Goal: Information Seeking & Learning: Check status

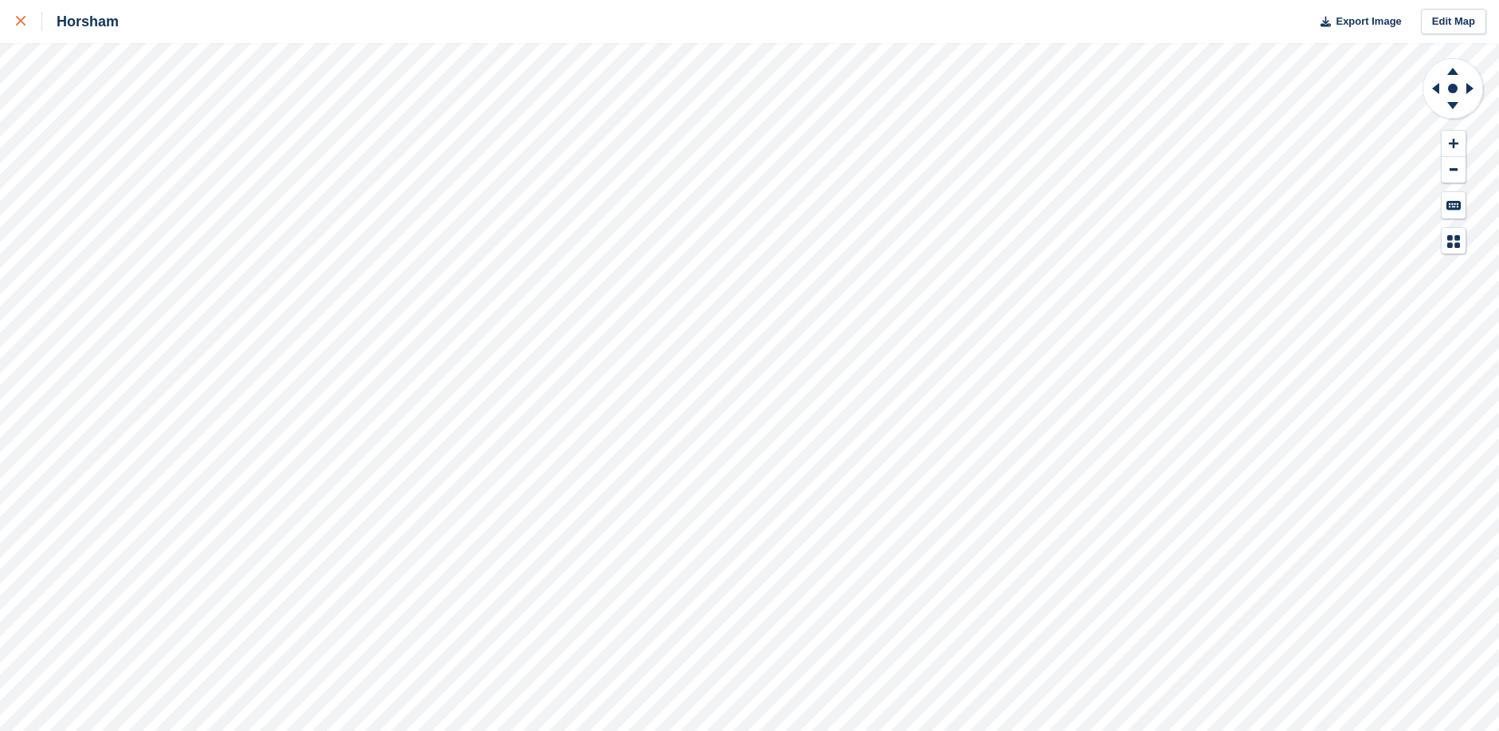
drag, startPoint x: 17, startPoint y: 18, endPoint x: 25, endPoint y: 27, distance: 13.0
click at [17, 18] on icon at bounding box center [21, 21] width 10 height 10
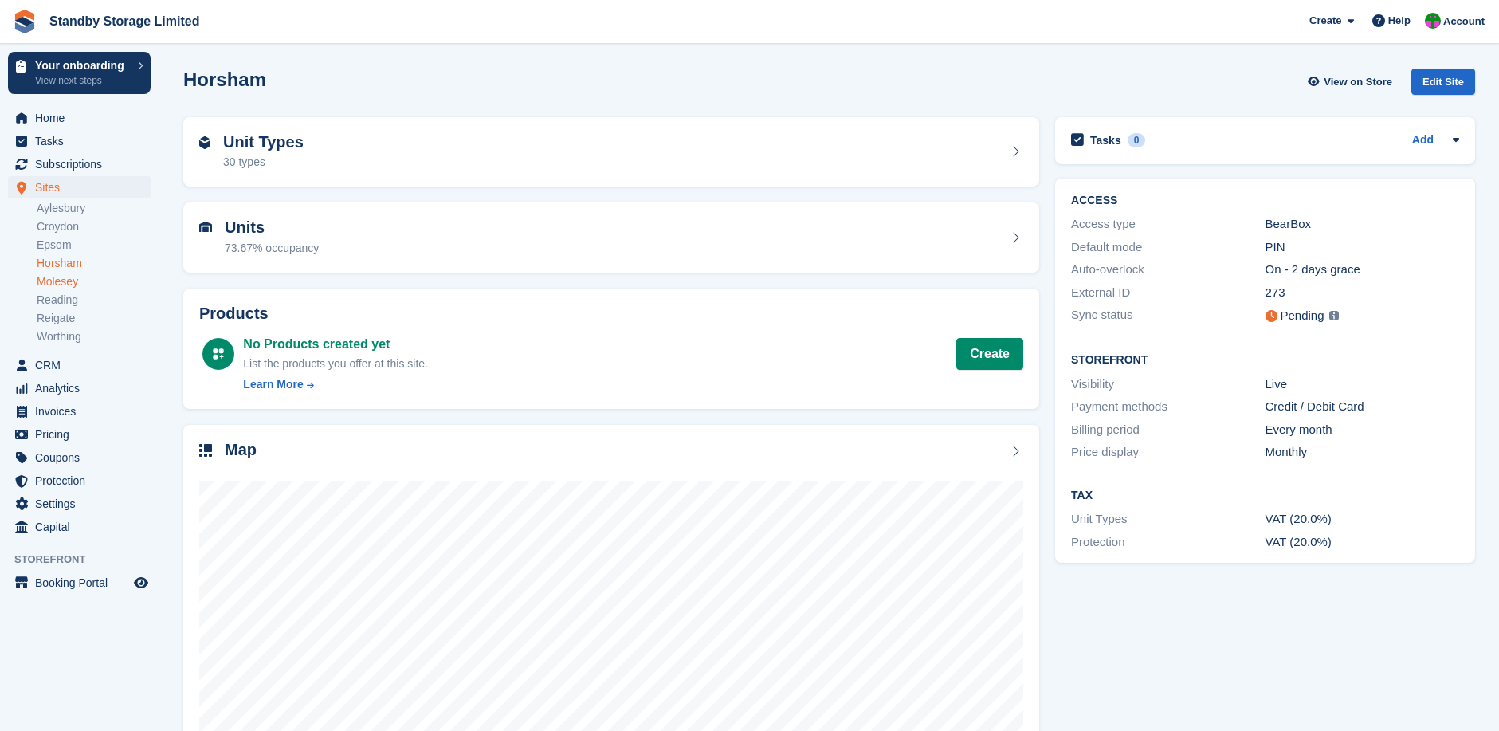
click at [53, 282] on link "Molesey" at bounding box center [94, 281] width 114 height 15
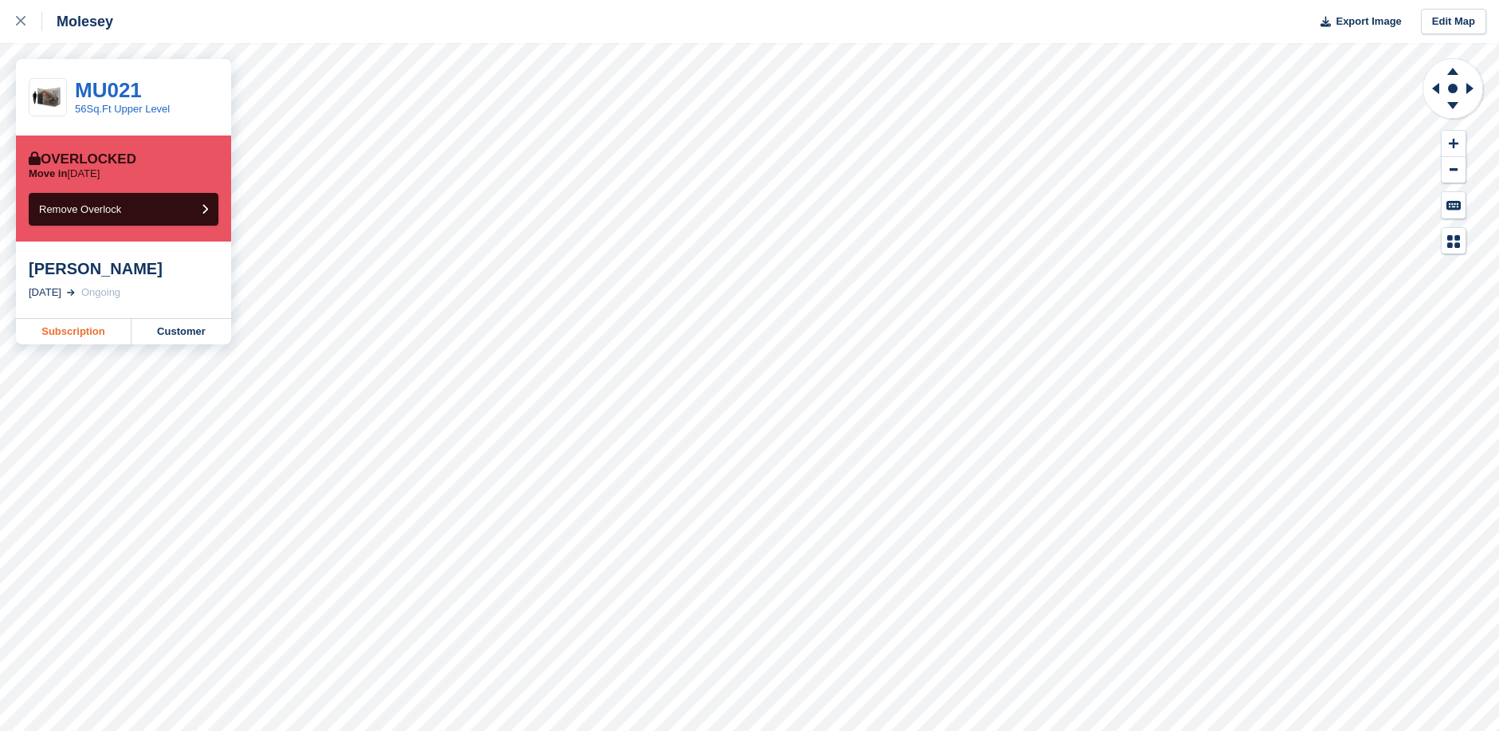
click at [70, 331] on link "Subscription" at bounding box center [74, 331] width 116 height 25
click at [73, 333] on link "Subscription" at bounding box center [74, 331] width 116 height 25
click at [195, 335] on link "Customer" at bounding box center [181, 331] width 100 height 25
click at [61, 331] on link "Subscription" at bounding box center [74, 331] width 116 height 25
click at [88, 333] on link "Subscription" at bounding box center [74, 331] width 116 height 25
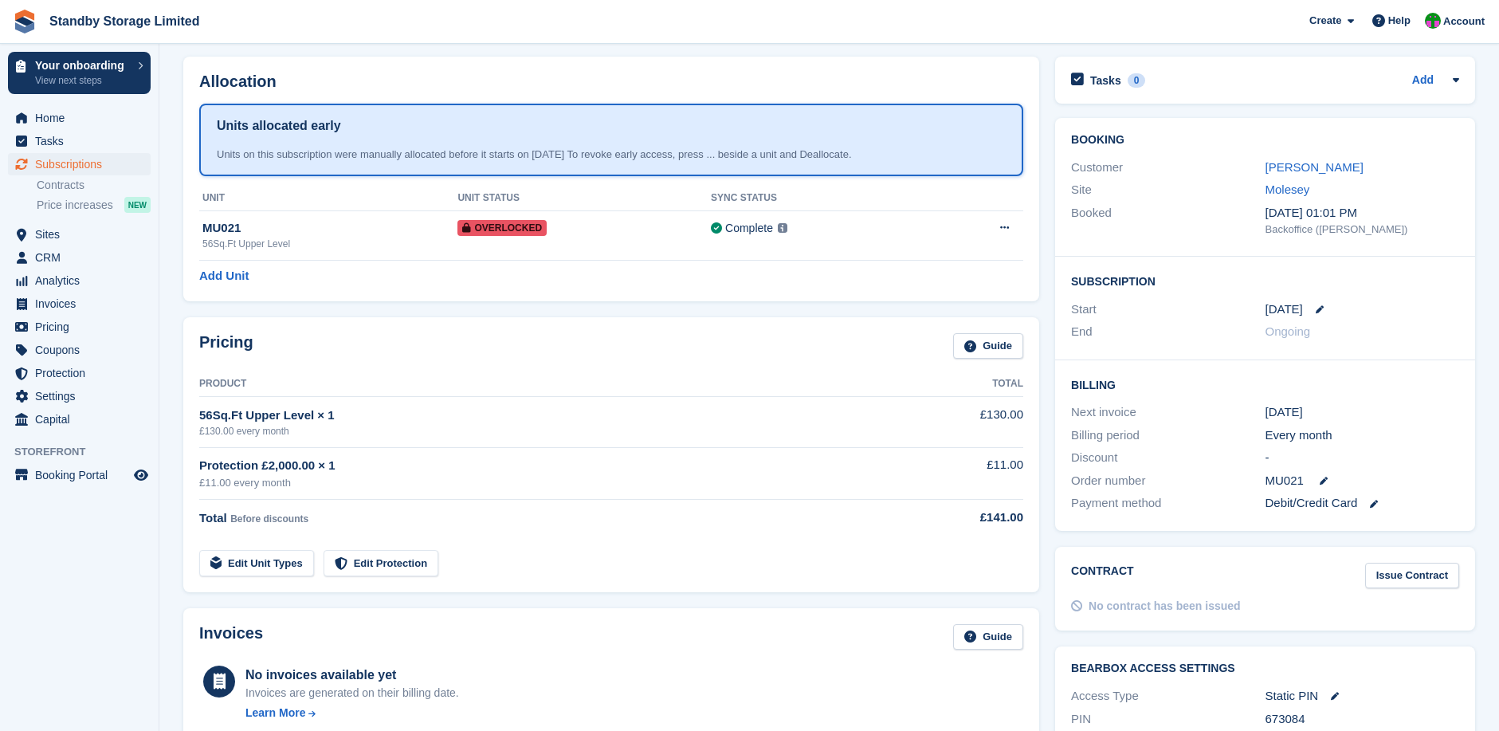
scroll to position [58, 0]
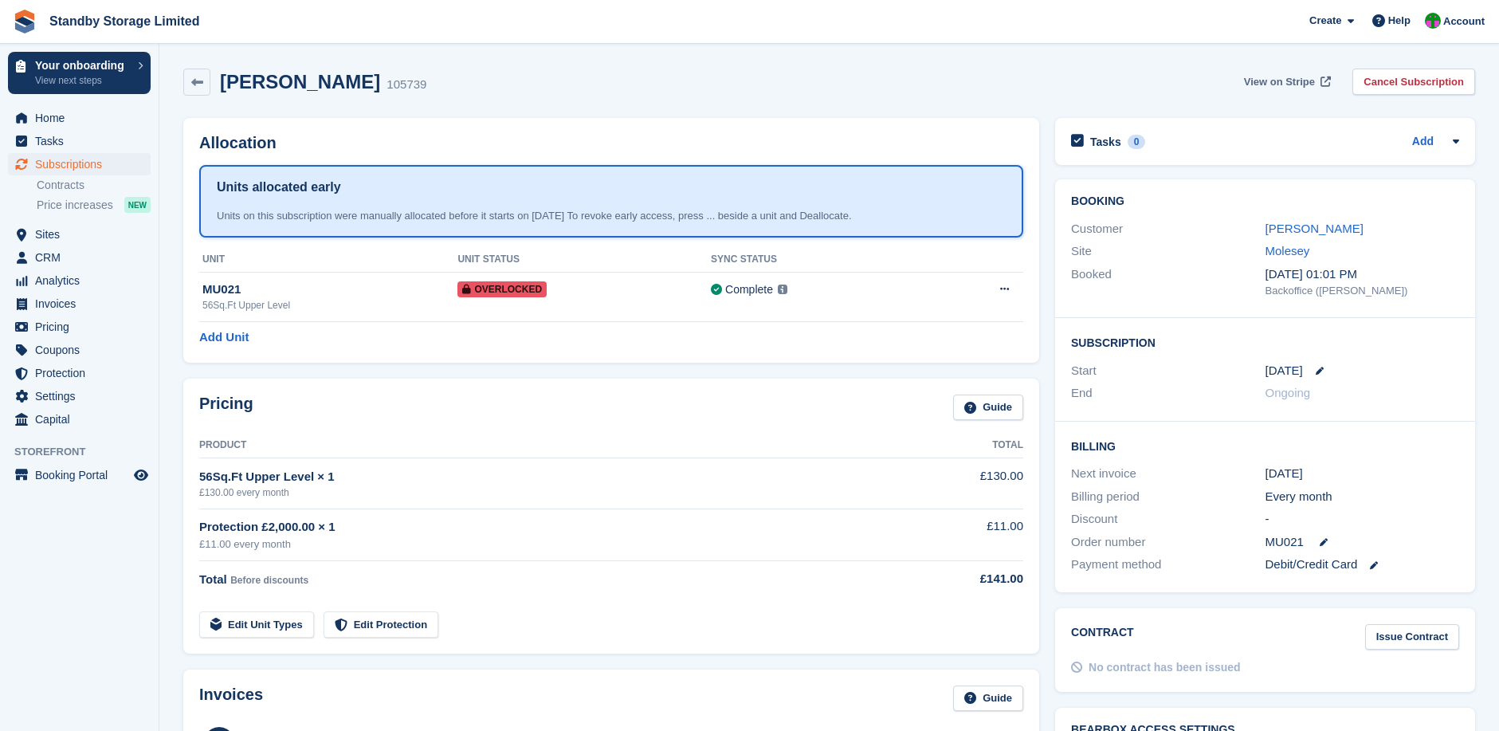
click at [1293, 84] on span "View on Stripe" at bounding box center [1279, 82] width 71 height 16
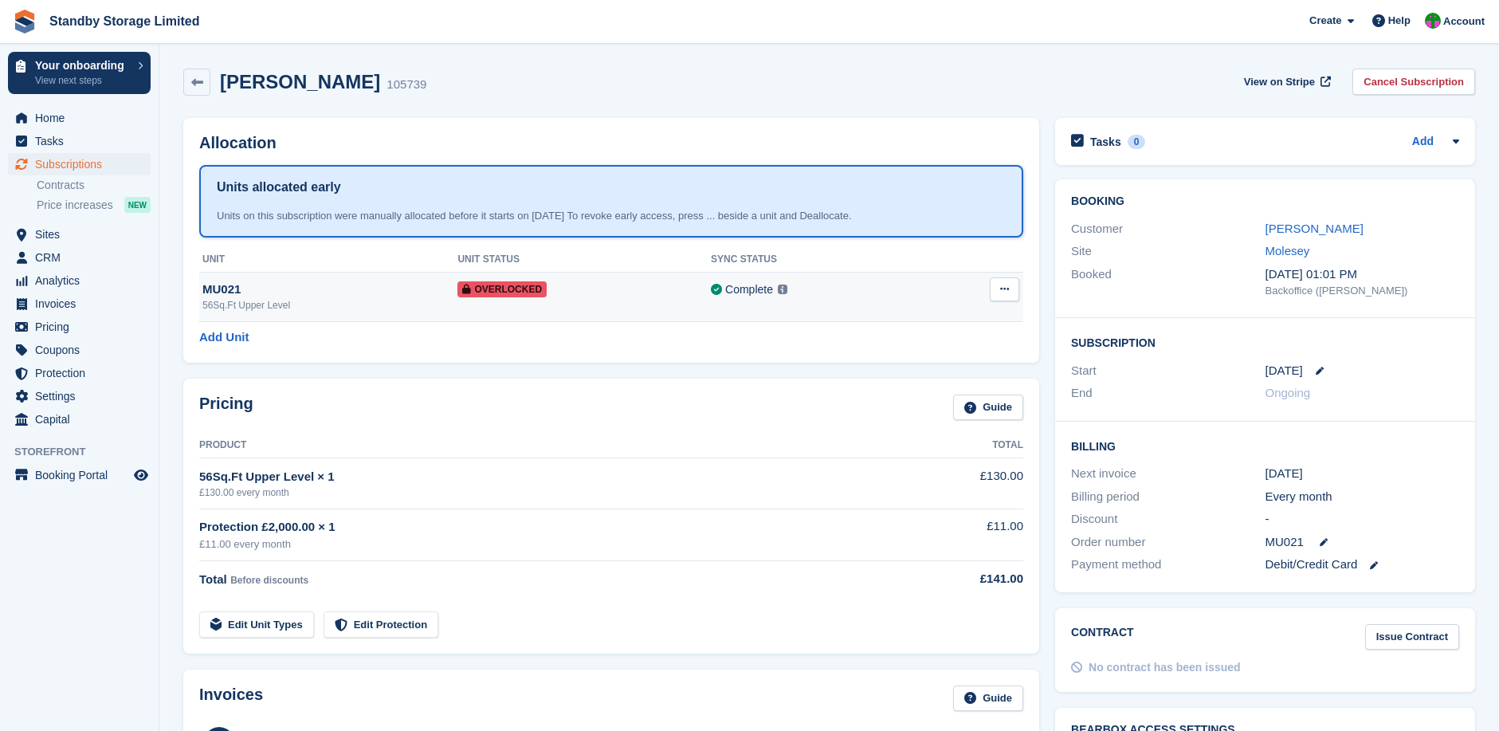
click at [888, 299] on td "Complete Last synced at 4 Sep, 11:54 AM Learn more →" at bounding box center [820, 296] width 218 height 49
click at [1004, 288] on icon at bounding box center [1004, 289] width 9 height 10
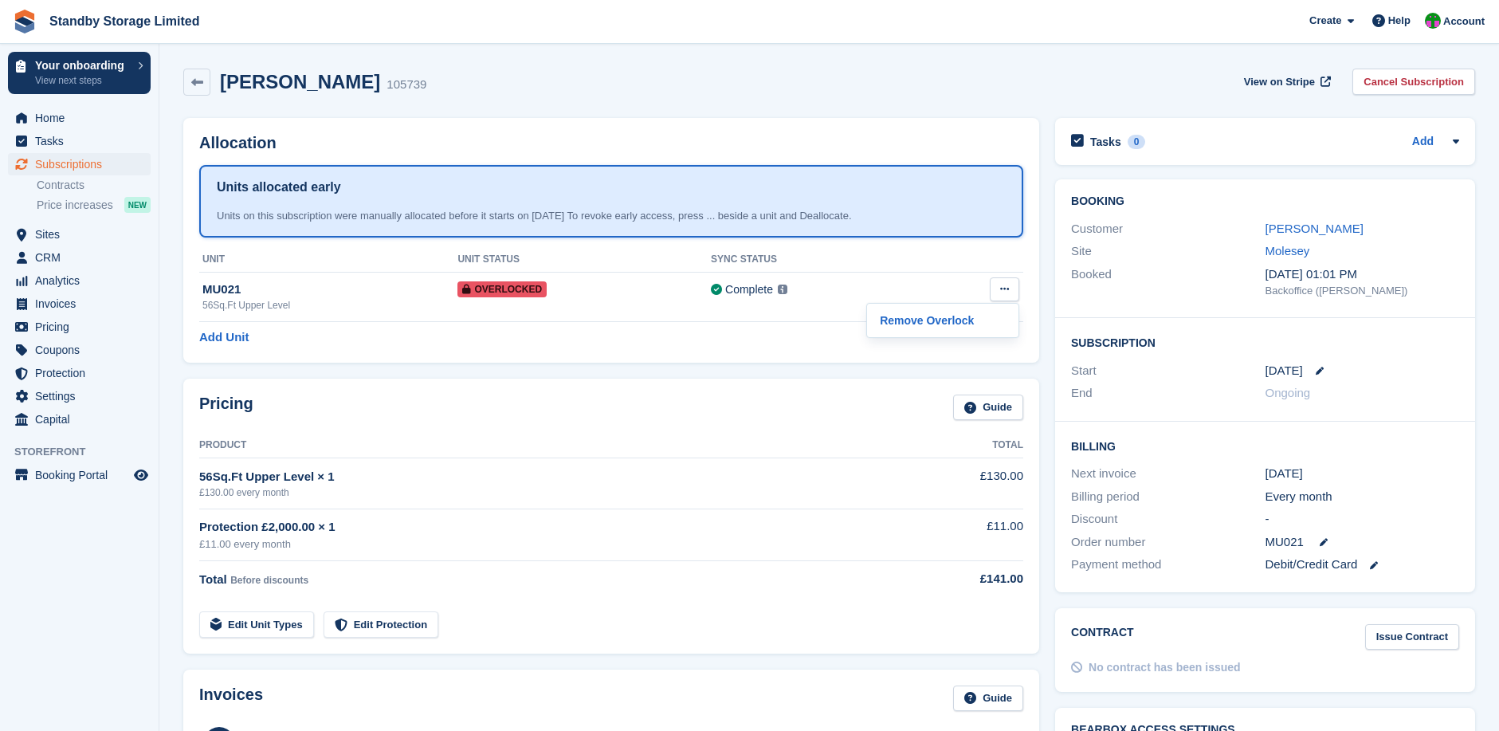
click at [715, 353] on div "Allocation Units allocated early Units on this subscription were manually alloc…" at bounding box center [611, 240] width 856 height 245
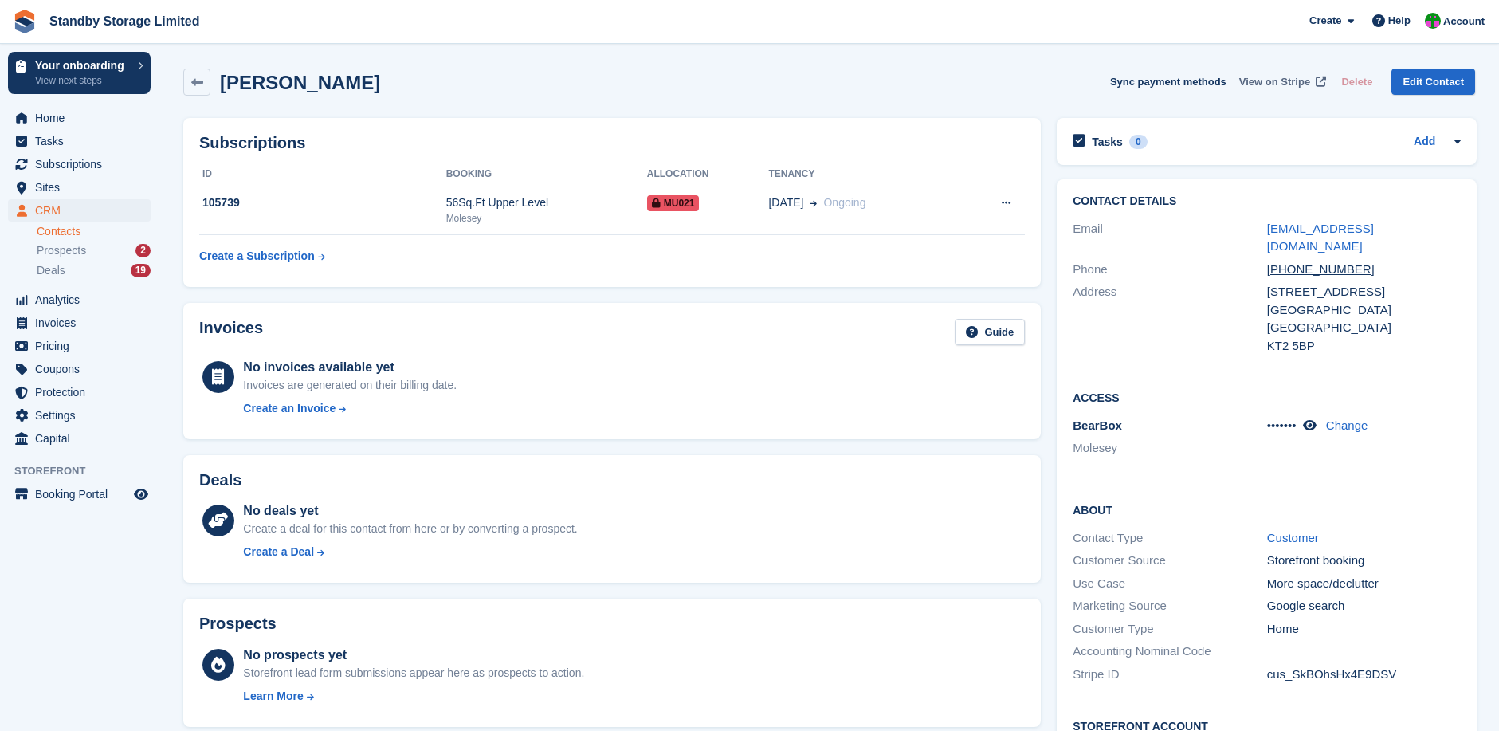
click at [1283, 84] on span "View on Stripe" at bounding box center [1274, 82] width 71 height 16
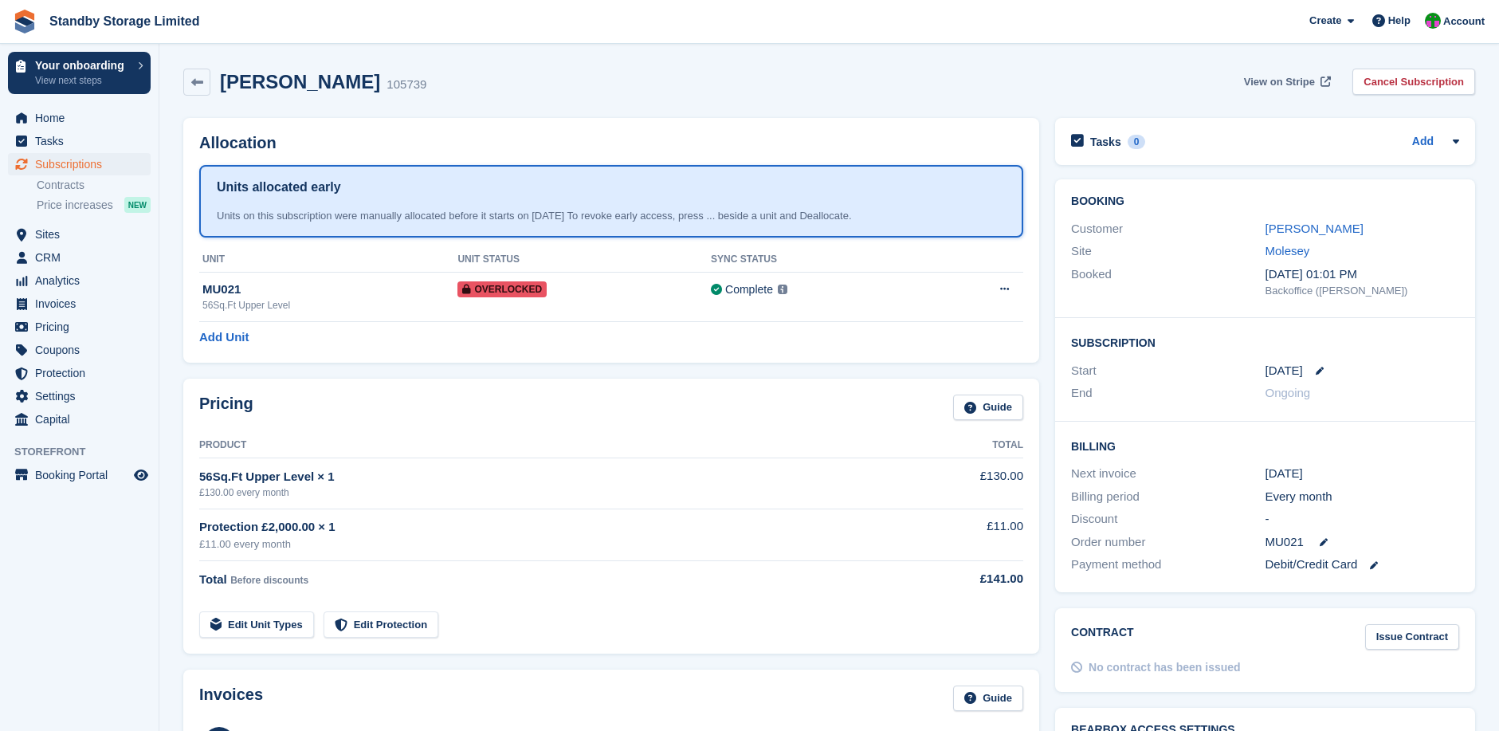
click at [1299, 80] on span "View on Stripe" at bounding box center [1279, 82] width 71 height 16
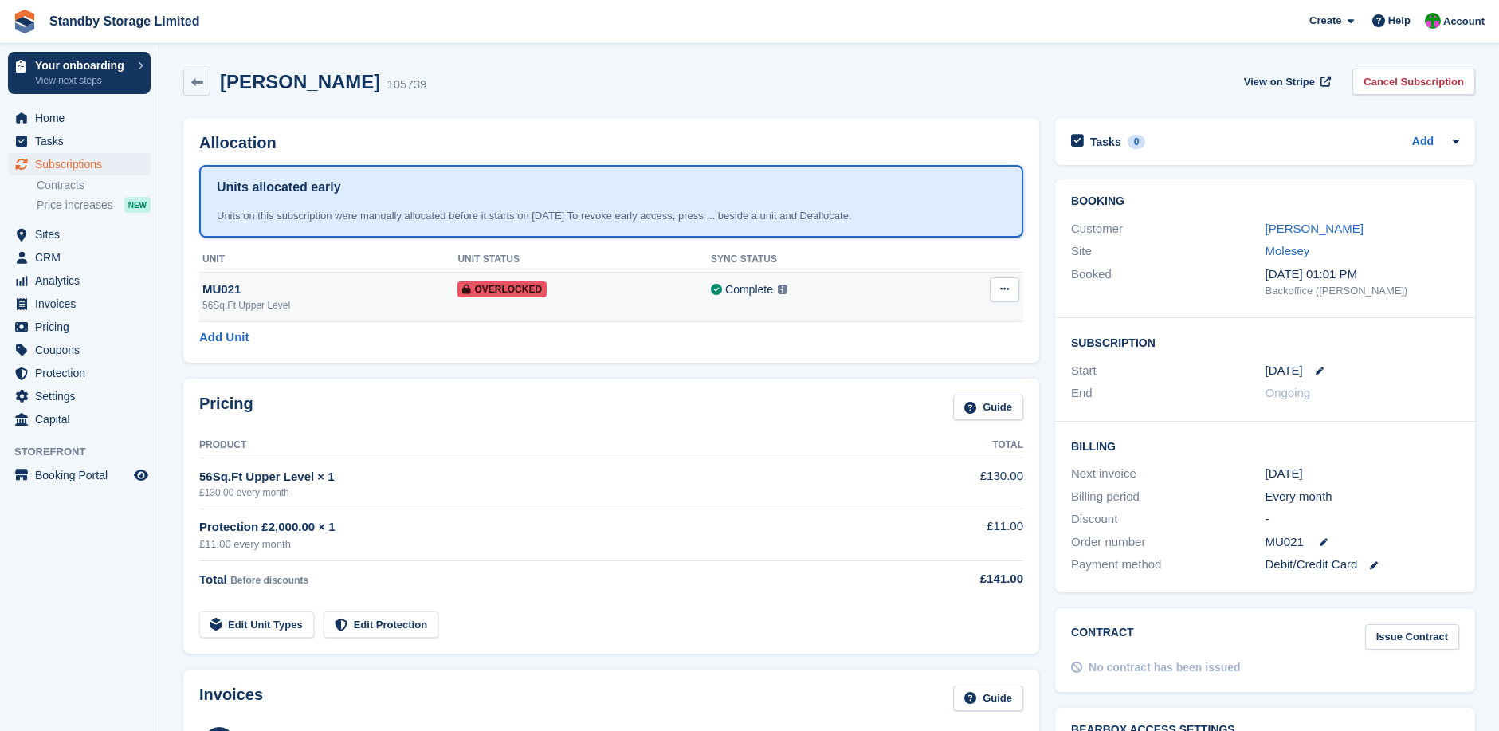
click at [893, 292] on div "Complete Last synced at 4 Sep, 11:54 AM Learn more →" at bounding box center [820, 289] width 218 height 18
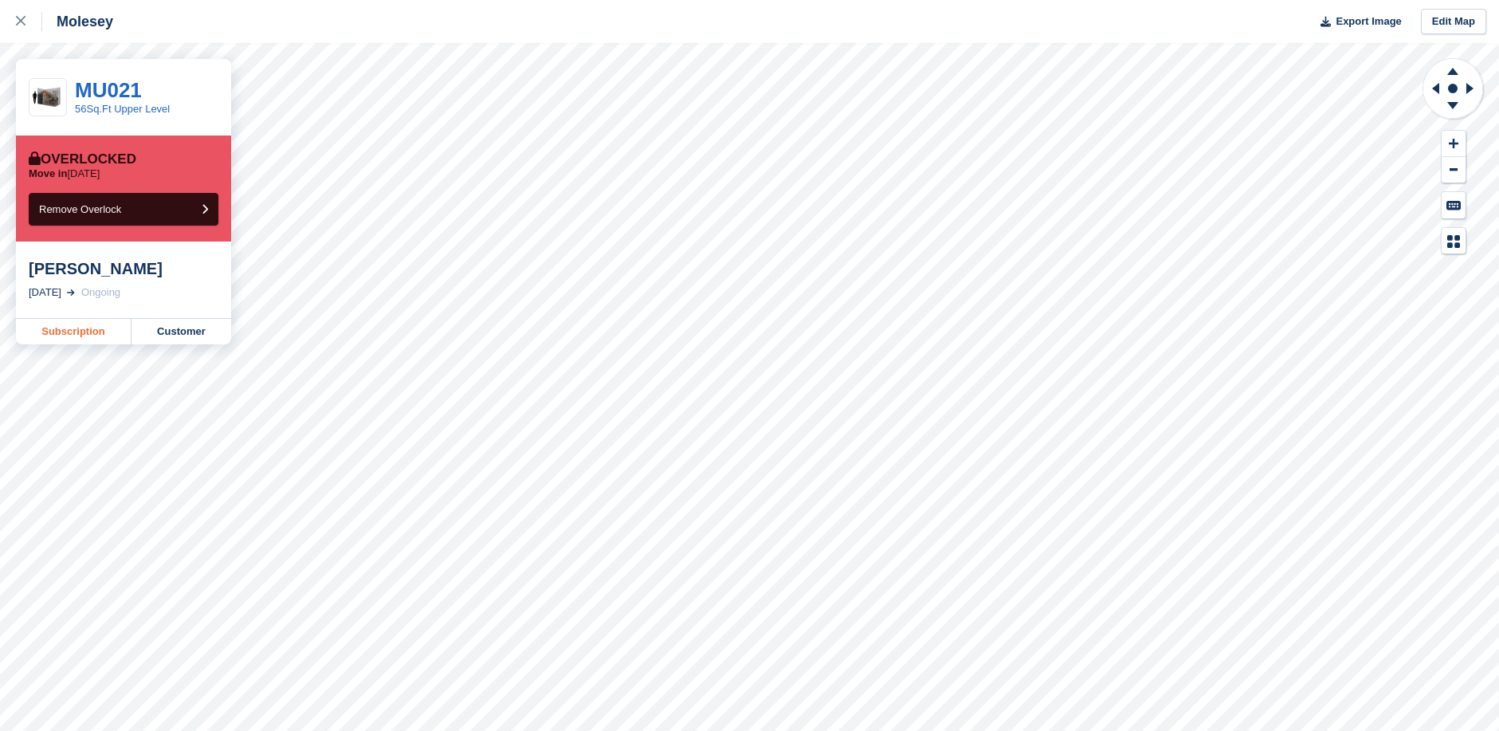
click at [77, 327] on link "Subscription" at bounding box center [74, 331] width 116 height 25
click at [188, 327] on link "Customer" at bounding box center [181, 331] width 100 height 25
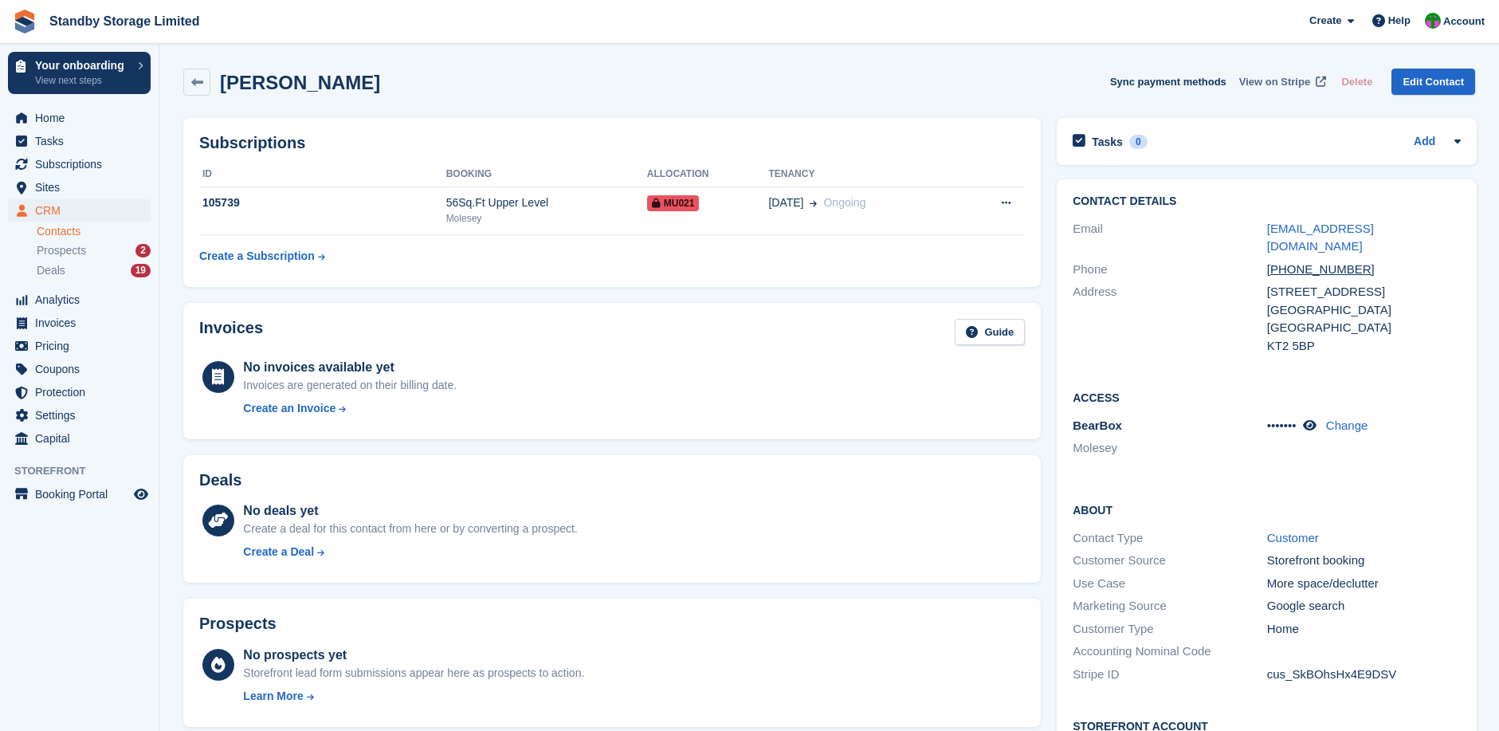
click at [1285, 78] on span "View on Stripe" at bounding box center [1274, 82] width 71 height 16
